Goal: Transaction & Acquisition: Purchase product/service

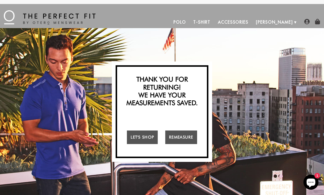
click at [267, 33] on div "Strut-Worthy Confidence Must be 5'10" and under to enter this site I Am I'm Not…" at bounding box center [162, 111] width 324 height 167
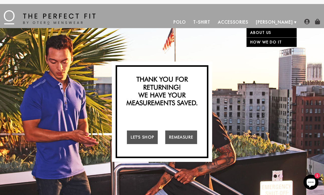
click at [268, 34] on link "About Us" at bounding box center [271, 32] width 50 height 9
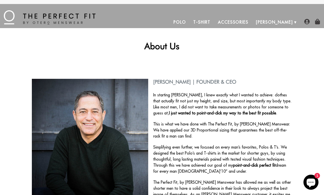
click at [190, 22] on link "Polo" at bounding box center [180, 22] width 20 height 12
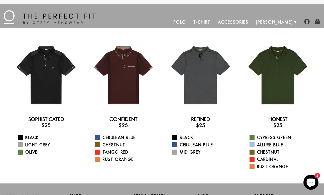
click at [214, 19] on link "T-Shirt" at bounding box center [201, 22] width 24 height 12
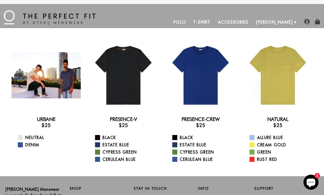
click at [50, 98] on div at bounding box center [46, 75] width 69 height 69
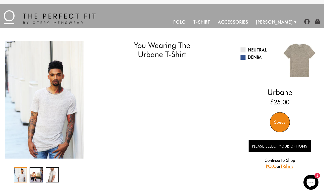
select select "triangle"
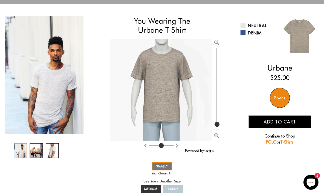
scroll to position [19, 0]
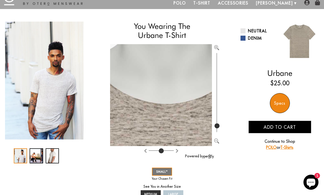
type input "100"
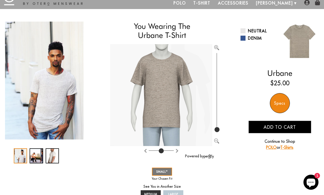
drag, startPoint x: 217, startPoint y: 128, endPoint x: 215, endPoint y: 155, distance: 27.4
click at [215, 133] on input "range" at bounding box center [216, 92] width 5 height 81
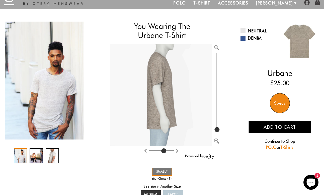
type input "4"
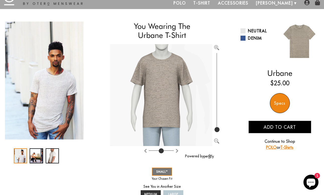
click at [161, 152] on input "range" at bounding box center [161, 151] width 25 height 1
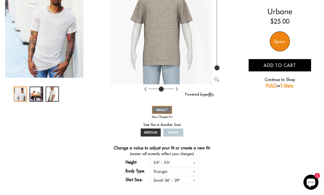
scroll to position [74, 0]
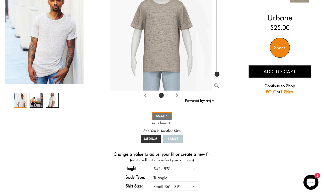
click at [174, 168] on select "5'4" - 5'5" 5'5" - 5'6" 5'6" - 5'7" 5'7" - 5'8" 5'8" - 5'9" 5'9" - 5'10"" at bounding box center [175, 169] width 48 height 8
select select "57-58"
click at [174, 169] on select "5'4" - 5'5" 5'5" - 5'6" 5'6" - 5'7" 5'7" - 5'8" 5'8" - 5'9" 5'9" - 5'10"" at bounding box center [175, 169] width 48 height 8
select select "57-58"
select select "triangle"
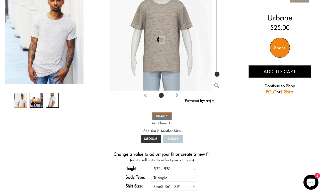
click at [174, 169] on select "5'4" - 5'5" 5'5" - 5'6" 5'6" - 5'7" 5'7" - 5'8" 5'8" - 5'9" 5'9" - 5'10"" at bounding box center [175, 169] width 48 height 8
select select "54-55"
click at [181, 175] on select "Rectangle Triangle" at bounding box center [175, 178] width 48 height 8
select select "triangle"
click at [180, 188] on select "Small 36" - 39" Medium 40" - 43" Large 44" - 47"" at bounding box center [175, 186] width 48 height 8
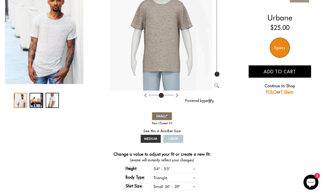
click at [224, 172] on div "You Wearing The Urbane T-Shirt You're only 3 questions away from your perfect f…" at bounding box center [162, 80] width 314 height 229
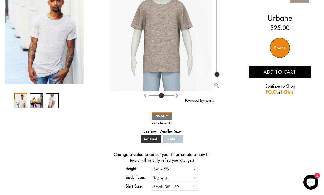
scroll to position [80, 0]
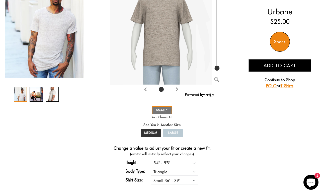
click at [163, 161] on select "5'4" - 5'5" 5'5" - 5'6" 5'6" - 5'7" 5'7" - 5'8" 5'8" - 5'9" 5'9" - 5'10"" at bounding box center [175, 163] width 48 height 8
select select "59-510"
click at [210, 133] on div "SMALL MEDIUM LARGE" at bounding box center [161, 121] width 103 height 33
select select "59-510"
select select "triangle"
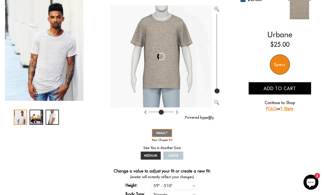
scroll to position [3, 0]
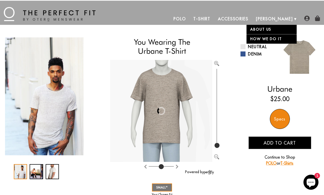
click at [271, 28] on link "About Us" at bounding box center [271, 29] width 50 height 9
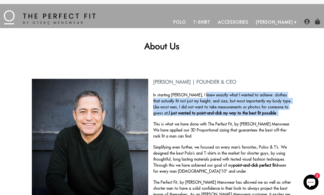
drag, startPoint x: 201, startPoint y: 97, endPoint x: 206, endPoint y: 118, distance: 21.2
click at [206, 118] on div "[PERSON_NAME] | Founder & CEO In starting [PERSON_NAME], I knew exactly what I …" at bounding box center [162, 146] width 260 height 135
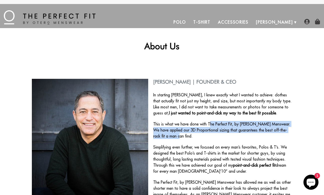
drag, startPoint x: 208, startPoint y: 124, endPoint x: 229, endPoint y: 135, distance: 23.8
click at [229, 135] on p "This is what we have done with The Perfect Fit, by Otero Menswear. We have appl…" at bounding box center [162, 130] width 260 height 18
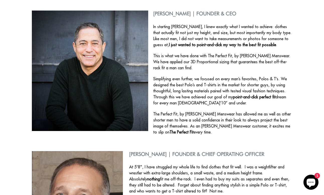
scroll to position [69, 0]
